Goal: Navigation & Orientation: Find specific page/section

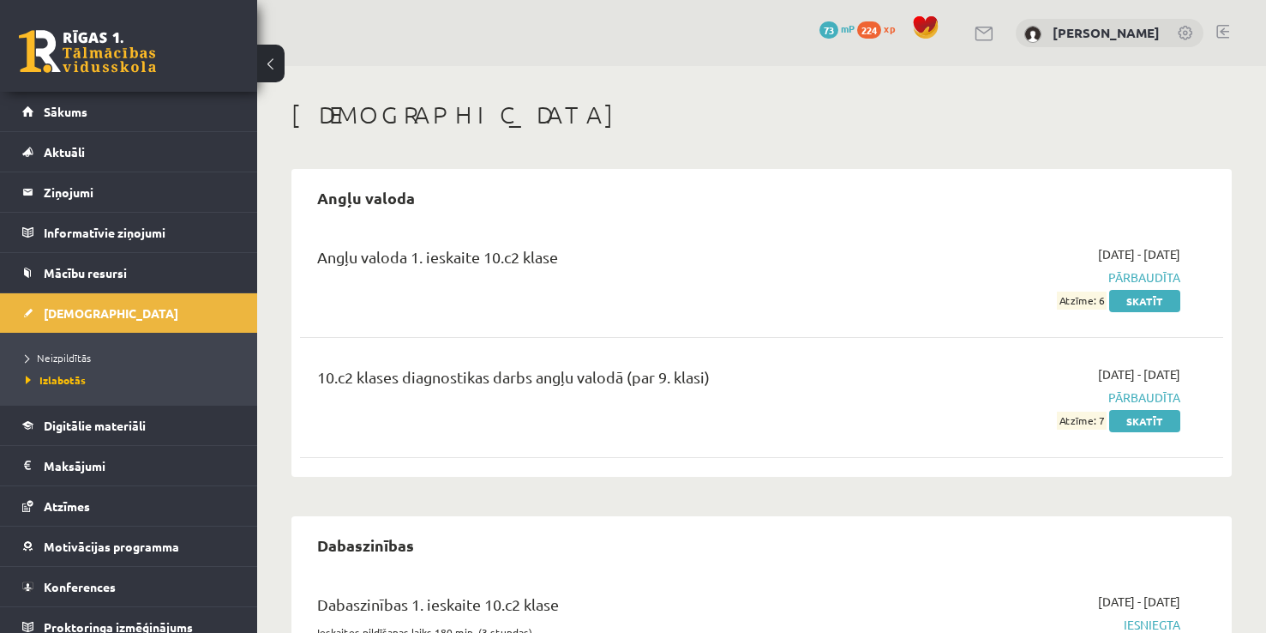
scroll to position [856, 0]
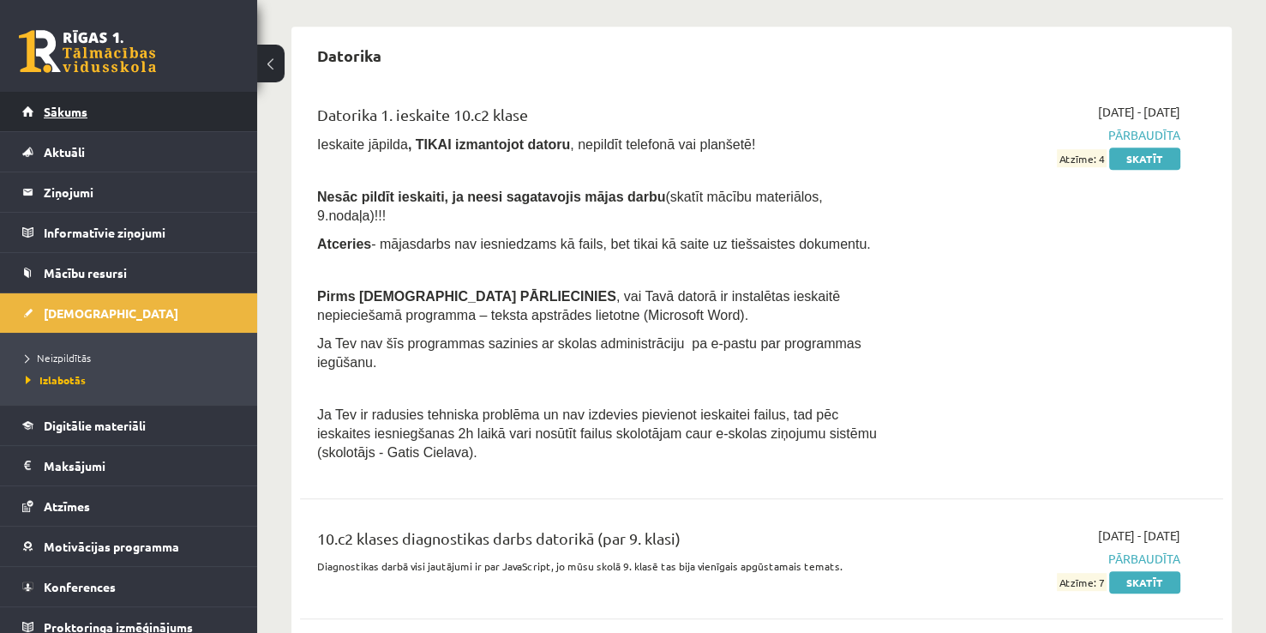
drag, startPoint x: 180, startPoint y: 96, endPoint x: 134, endPoint y: 105, distance: 47.2
click at [134, 105] on link "Sākums" at bounding box center [128, 111] width 213 height 39
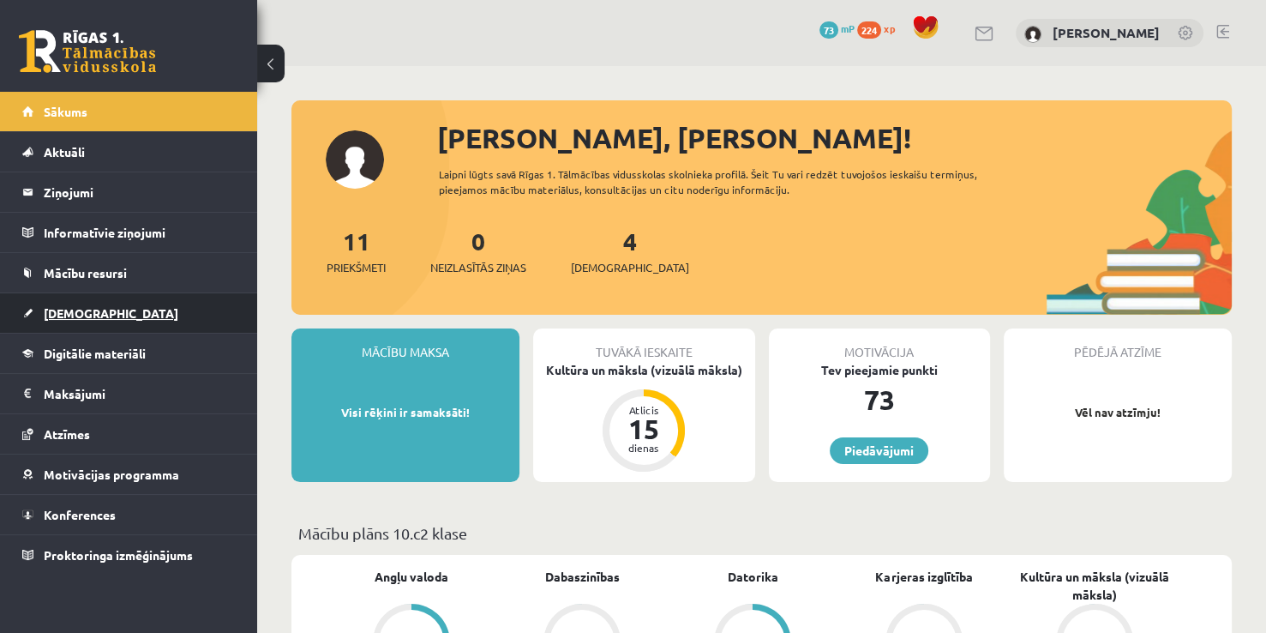
click at [161, 315] on link "[DEMOGRAPHIC_DATA]" at bounding box center [128, 312] width 213 height 39
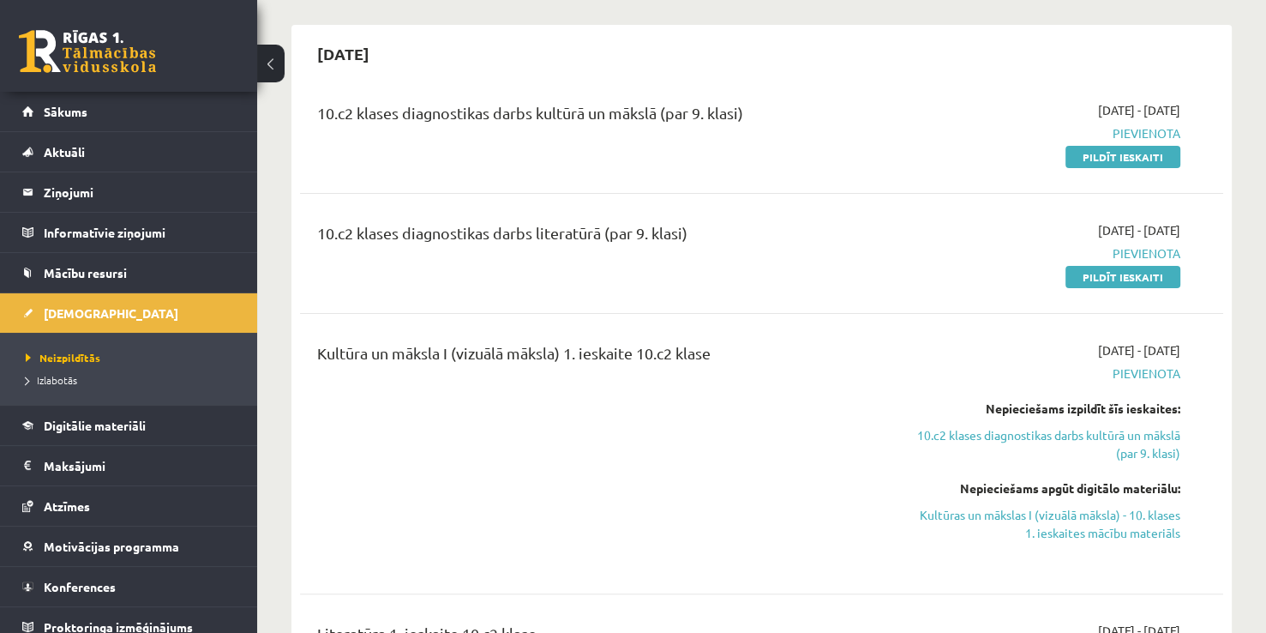
scroll to position [391, 0]
click at [86, 426] on span "Digitālie materiāli" at bounding box center [95, 425] width 102 height 15
